Goal: Find contact information: Find contact information

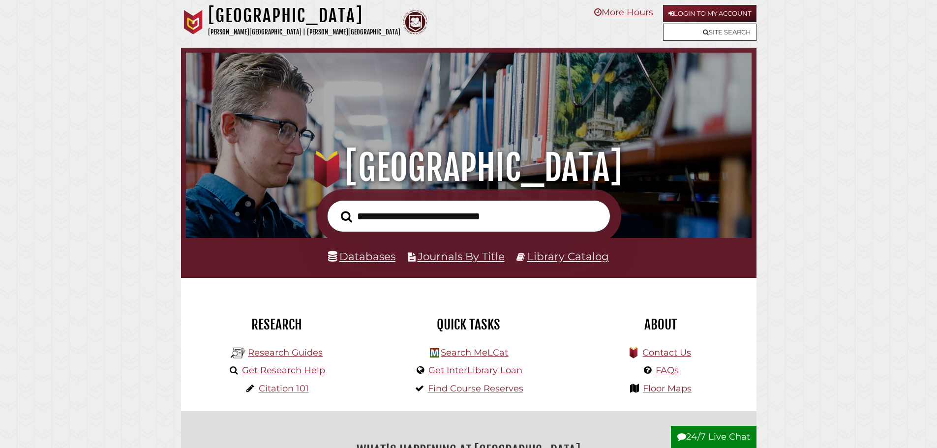
scroll to position [187, 561]
click at [662, 353] on link "Contact Us" at bounding box center [666, 352] width 49 height 11
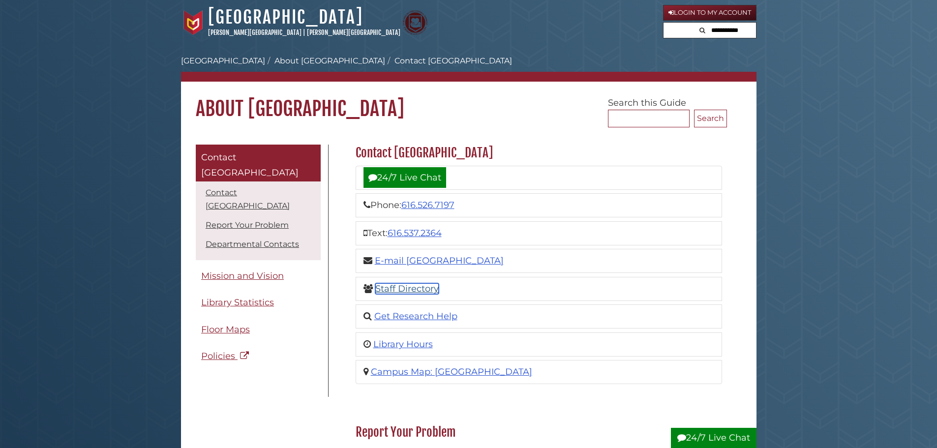
click at [404, 290] on link "Staff Directory" at bounding box center [406, 288] width 63 height 11
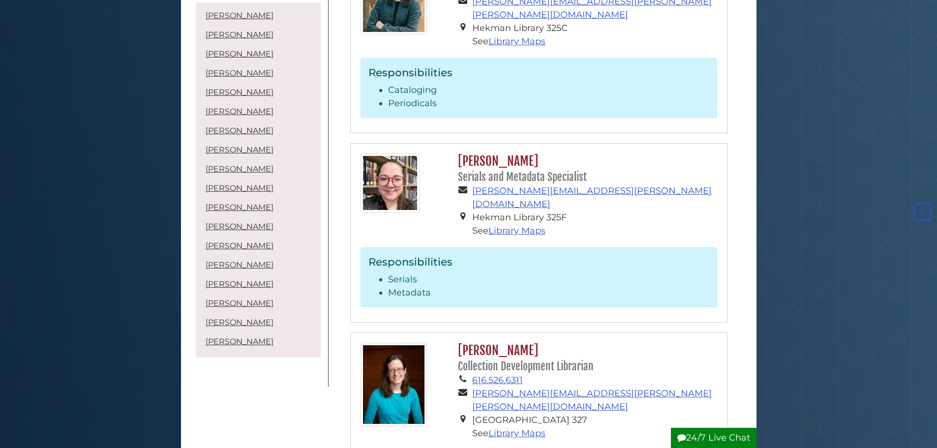
scroll to position [3699, 0]
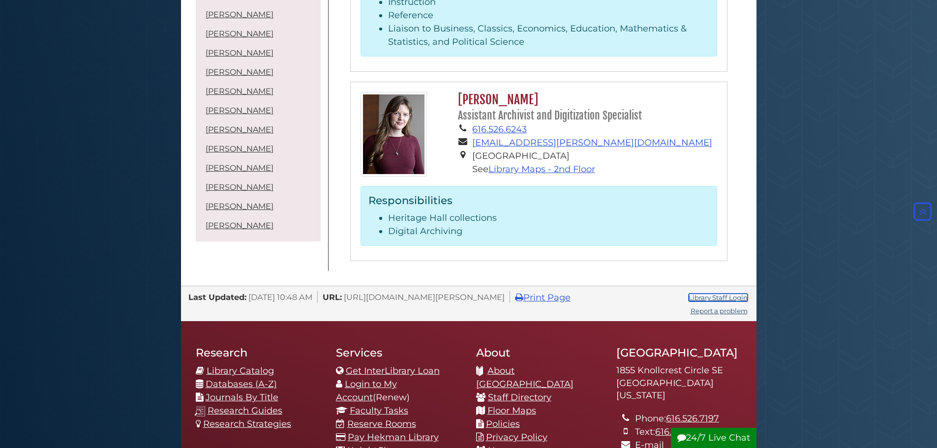
click at [709, 294] on link "Library Staff Login" at bounding box center [717, 298] width 59 height 8
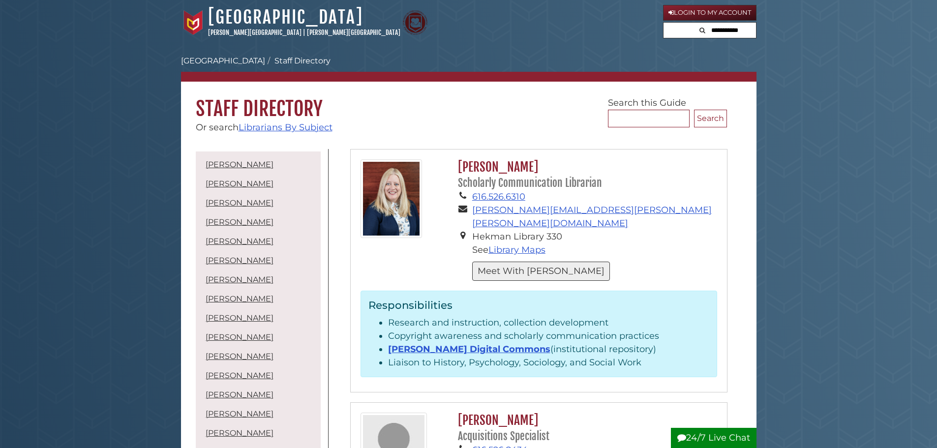
click at [513, 262] on button "Meet With Gina" at bounding box center [541, 271] width 138 height 19
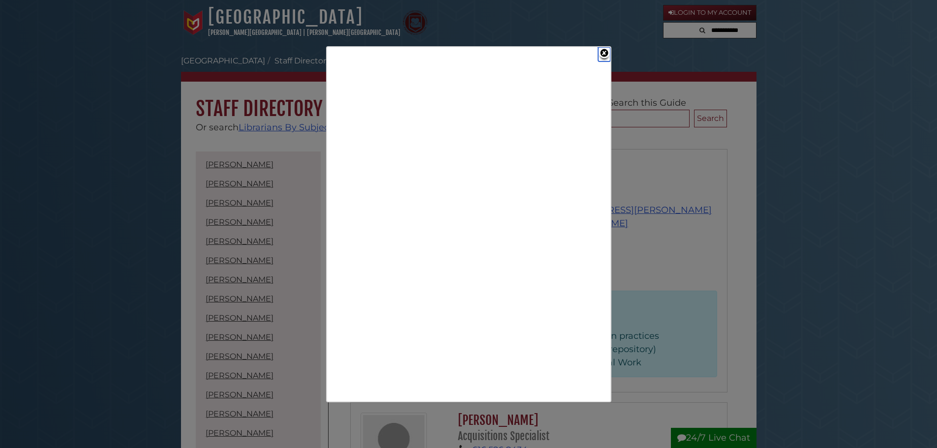
click at [602, 49] on link "Close" at bounding box center [604, 54] width 12 height 14
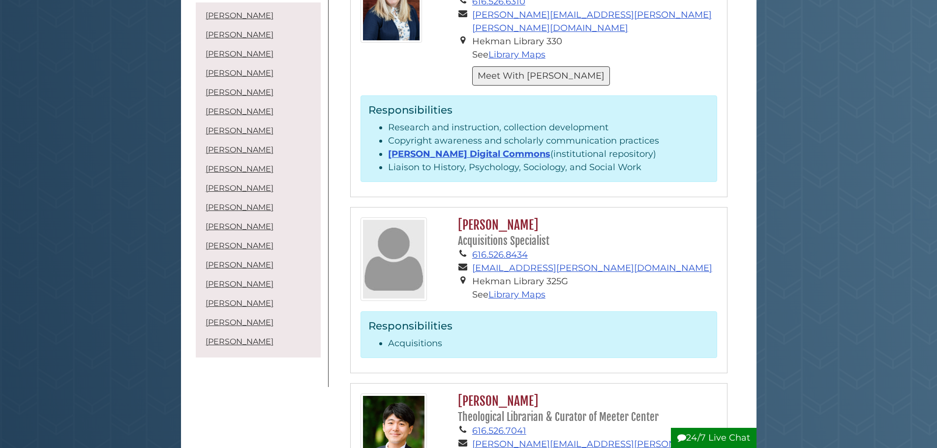
scroll to position [197, 0]
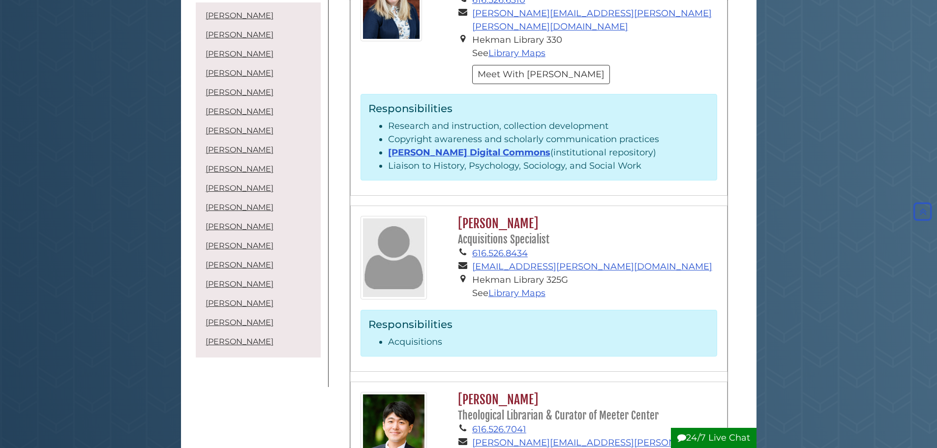
click at [686, 146] on li "Calvin Digital Commons (institutional repository)" at bounding box center [548, 152] width 321 height 13
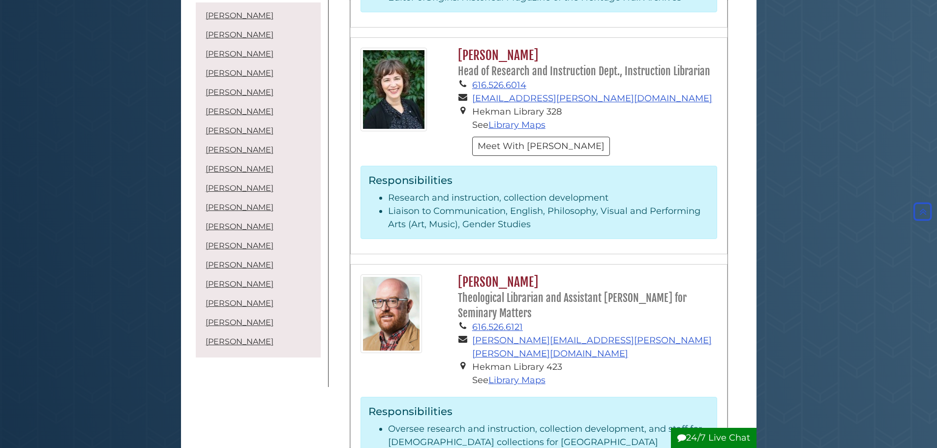
scroll to position [2262, 0]
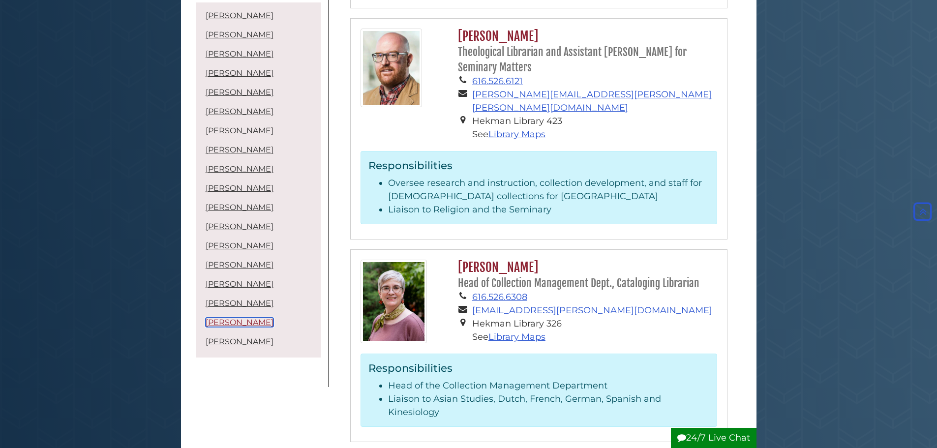
click at [273, 324] on link "Katherine Swart Van Hof" at bounding box center [240, 322] width 68 height 9
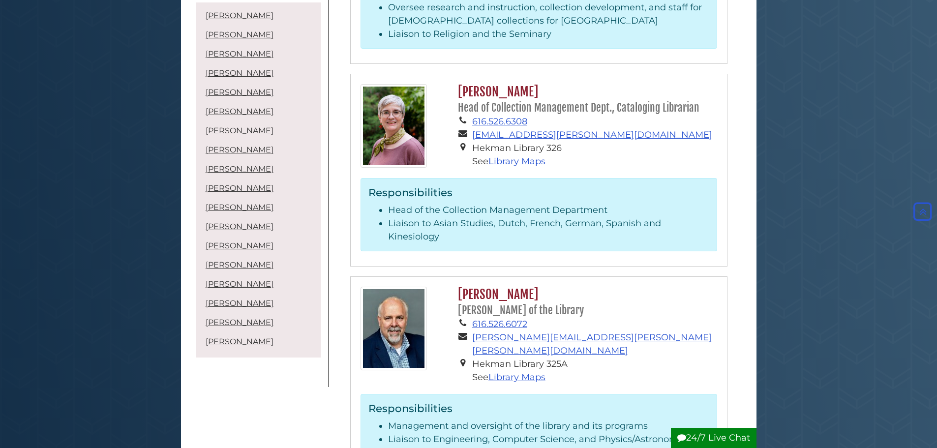
scroll to position [2389, 0]
